Goal: Task Accomplishment & Management: Use online tool/utility

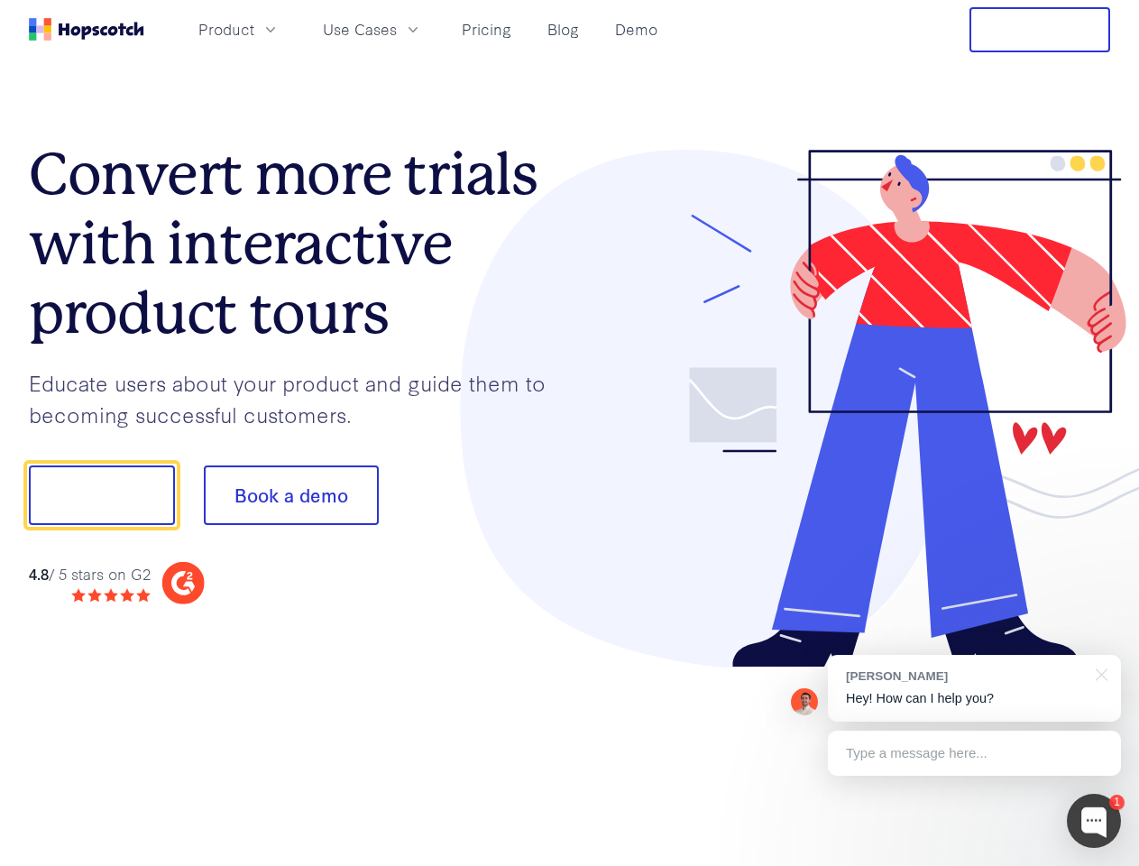
click at [570, 433] on div at bounding box center [840, 409] width 541 height 519
click at [254, 29] on span "Product" at bounding box center [226, 29] width 56 height 23
click at [397, 29] on span "Use Cases" at bounding box center [360, 29] width 74 height 23
click at [1040, 30] on button "Free Trial" at bounding box center [1039, 29] width 141 height 45
click at [101, 495] on button "Show me!" at bounding box center [102, 495] width 146 height 60
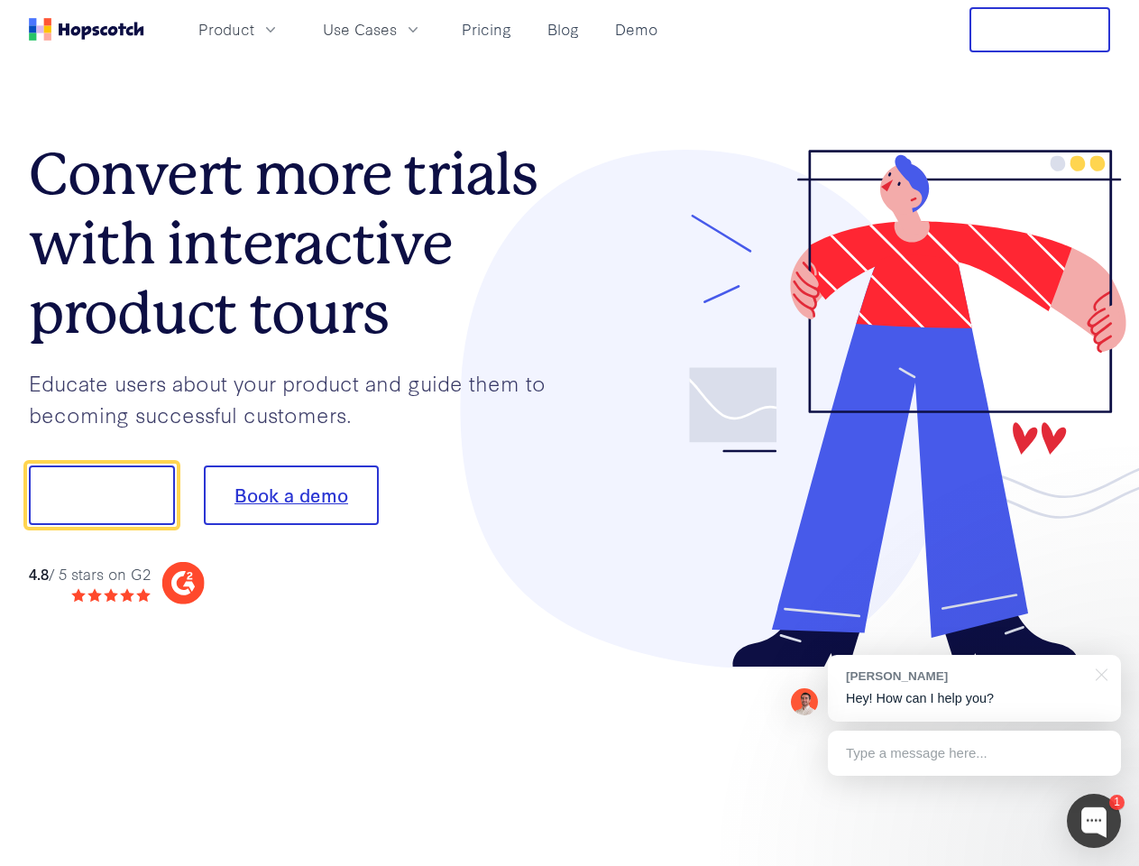
click at [290, 495] on button "Book a demo" at bounding box center [291, 495] width 175 height 60
click at [1094, 821] on div at bounding box center [1094, 821] width 54 height 54
click at [974, 688] on div "[PERSON_NAME] Hey! How can I help you?" at bounding box center [974, 688] width 293 height 67
click at [1098, 673] on div at bounding box center [952, 493] width 338 height 602
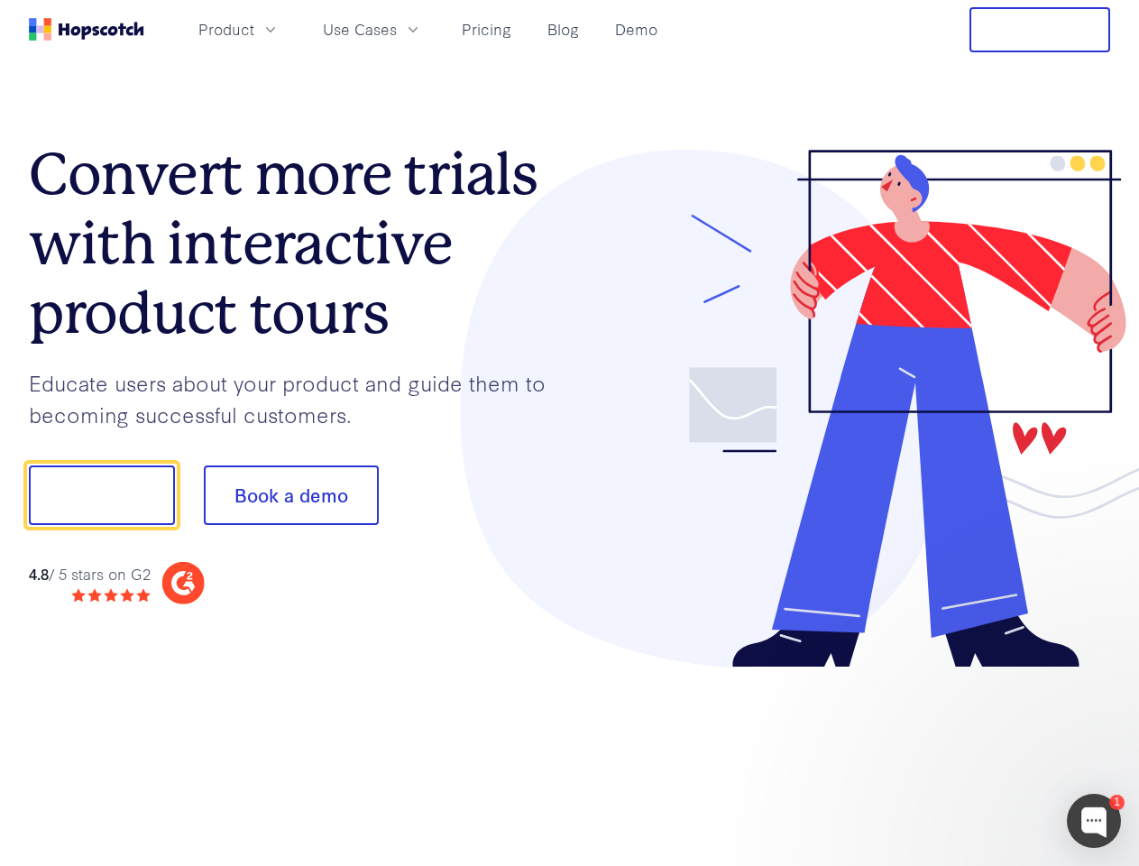
click at [974, 753] on div at bounding box center [952, 614] width 338 height 360
